Goal: Task Accomplishment & Management: Use online tool/utility

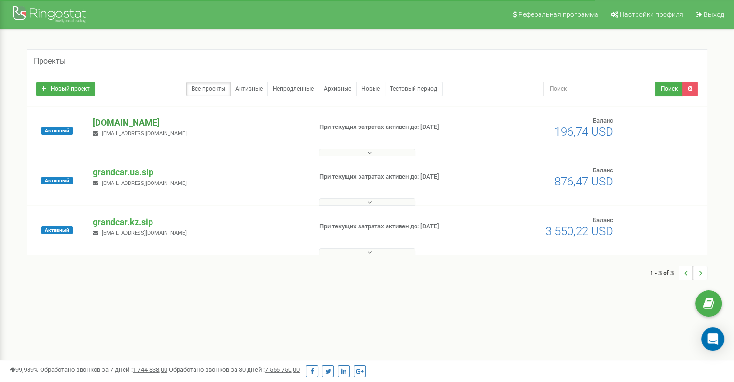
click at [116, 125] on p "[DOMAIN_NAME]" at bounding box center [198, 122] width 211 height 13
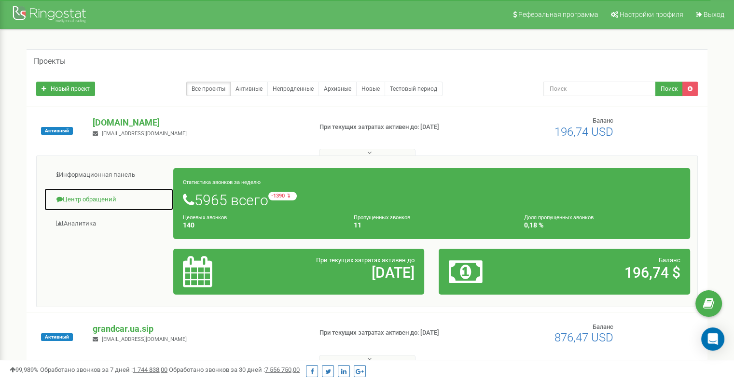
click at [104, 203] on link "Центр обращений" at bounding box center [109, 200] width 130 height 24
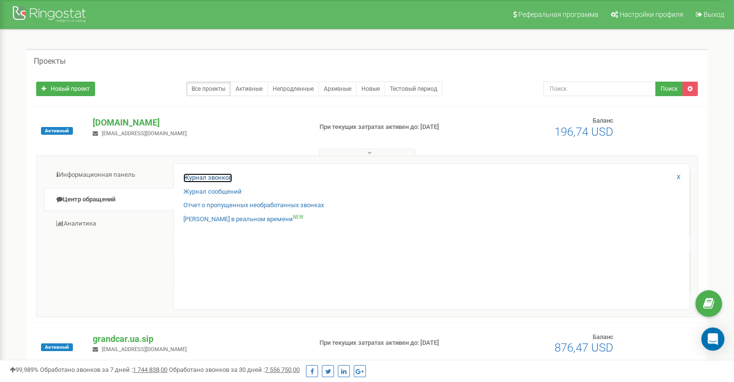
click at [208, 181] on link "Журнал звонков" at bounding box center [207, 177] width 49 height 9
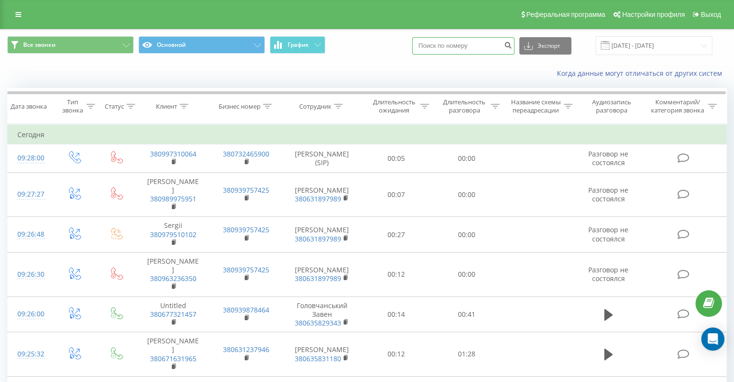
click at [477, 45] on input at bounding box center [463, 45] width 102 height 17
paste input "380 73 022 2024"
type input "380 73 022 2024"
click at [512, 46] on icon "submit" at bounding box center [508, 44] width 8 height 6
